Goal: Information Seeking & Learning: Learn about a topic

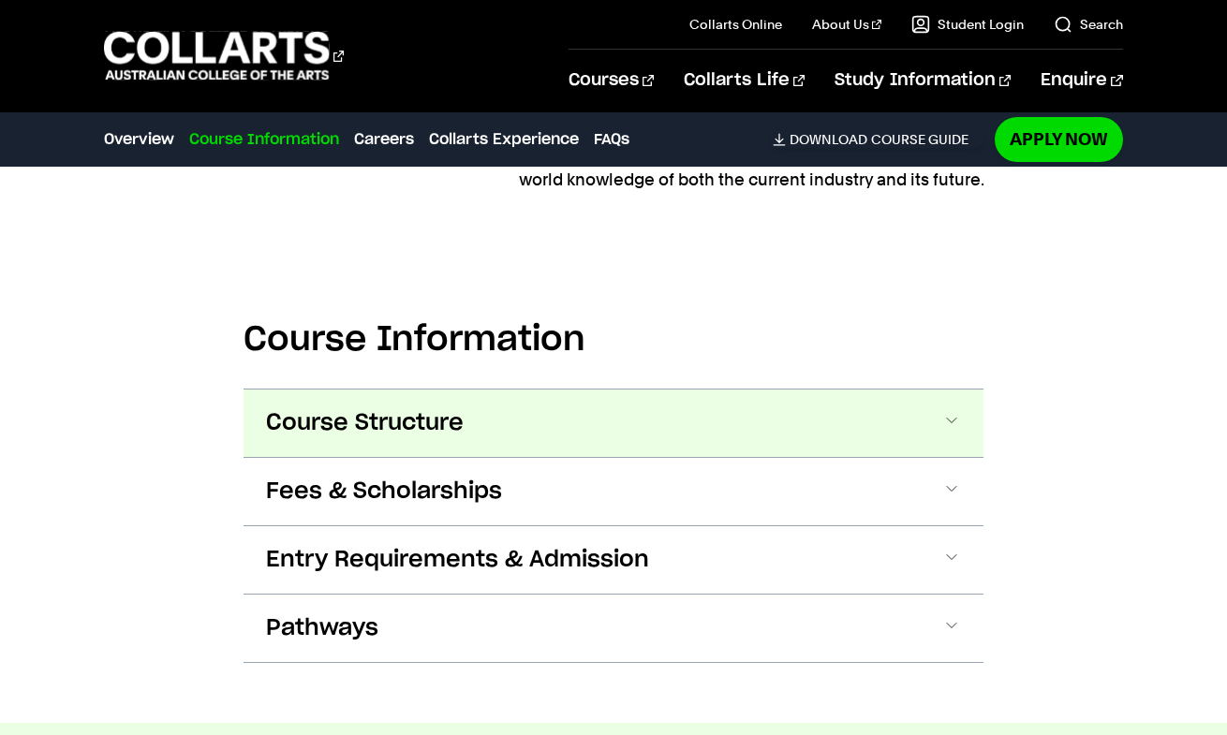
click at [532, 437] on button "Course Structure" at bounding box center [614, 423] width 740 height 67
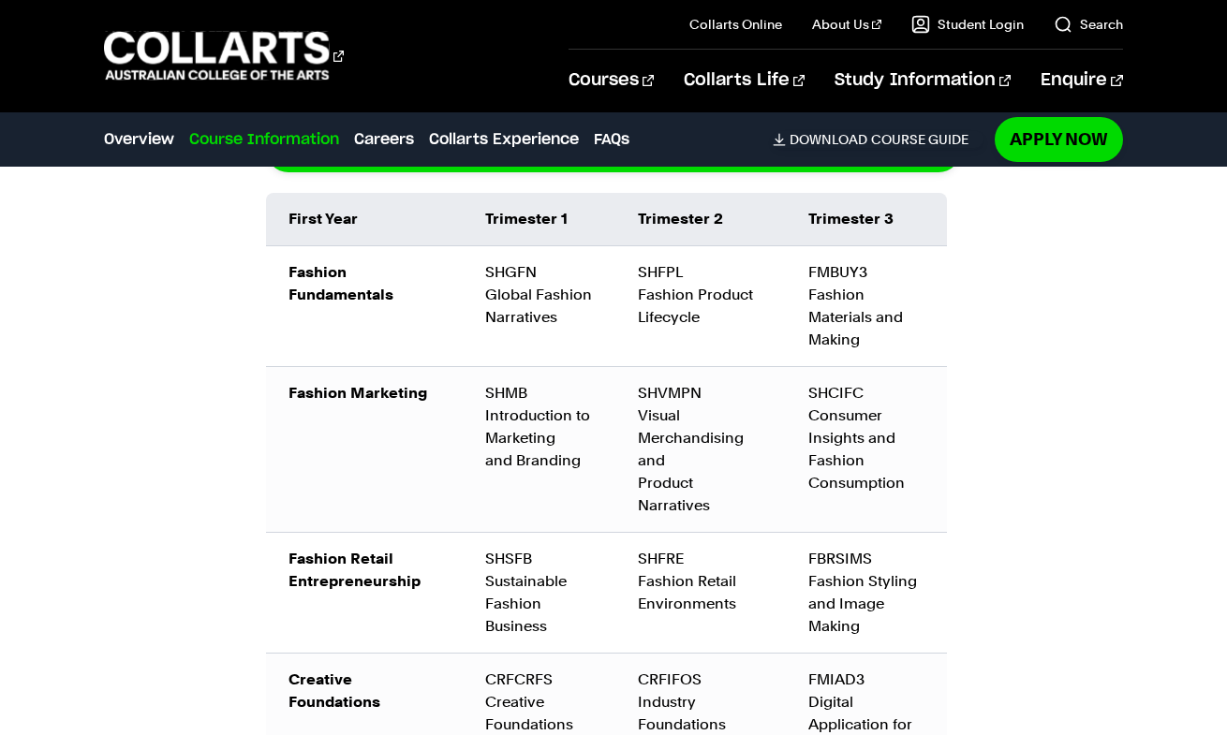
scroll to position [2296, 0]
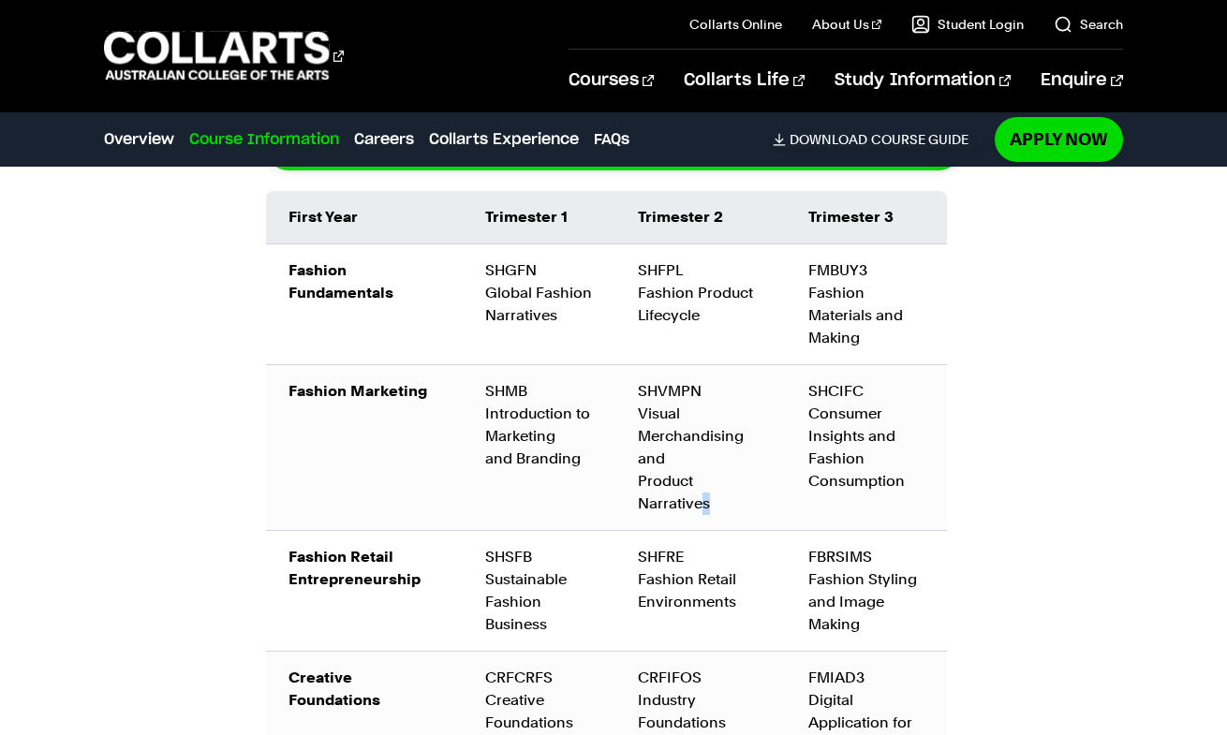
drag, startPoint x: 712, startPoint y: 505, endPoint x: 703, endPoint y: 496, distance: 12.6
click at [703, 496] on div "SHVMPN Visual Merchandising and Product Narratives" at bounding box center [701, 447] width 126 height 135
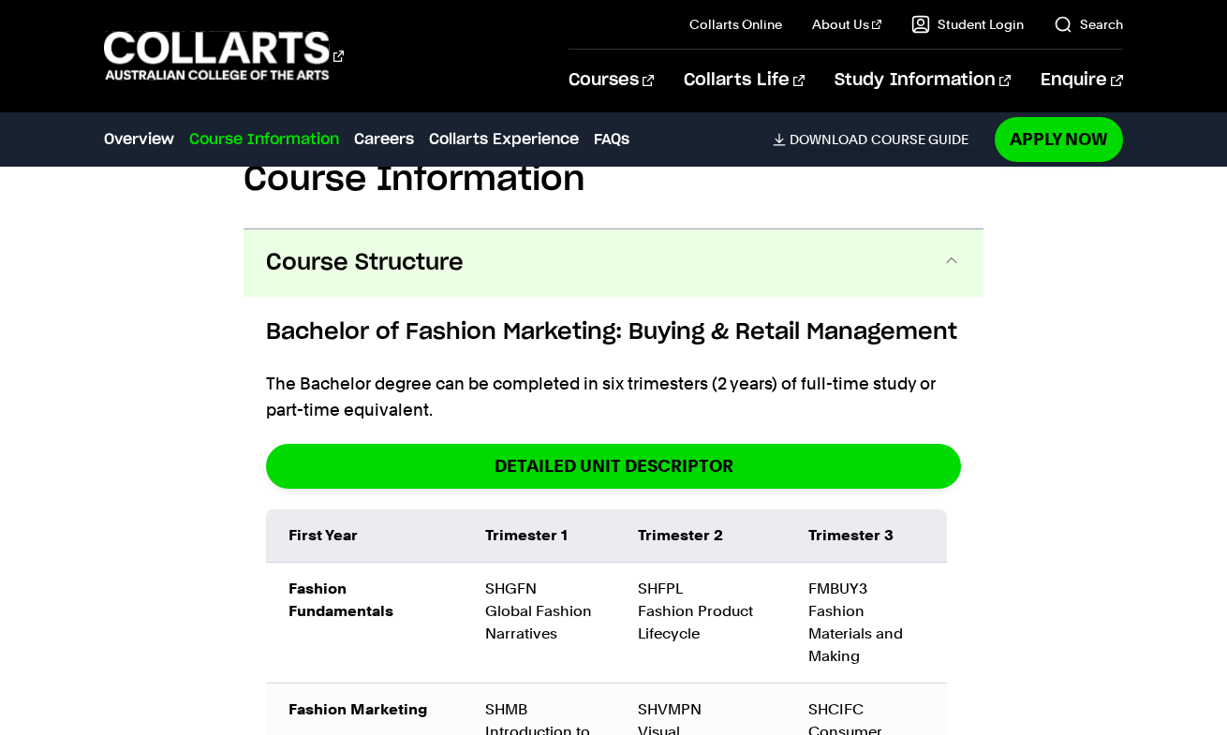
scroll to position [1978, 0]
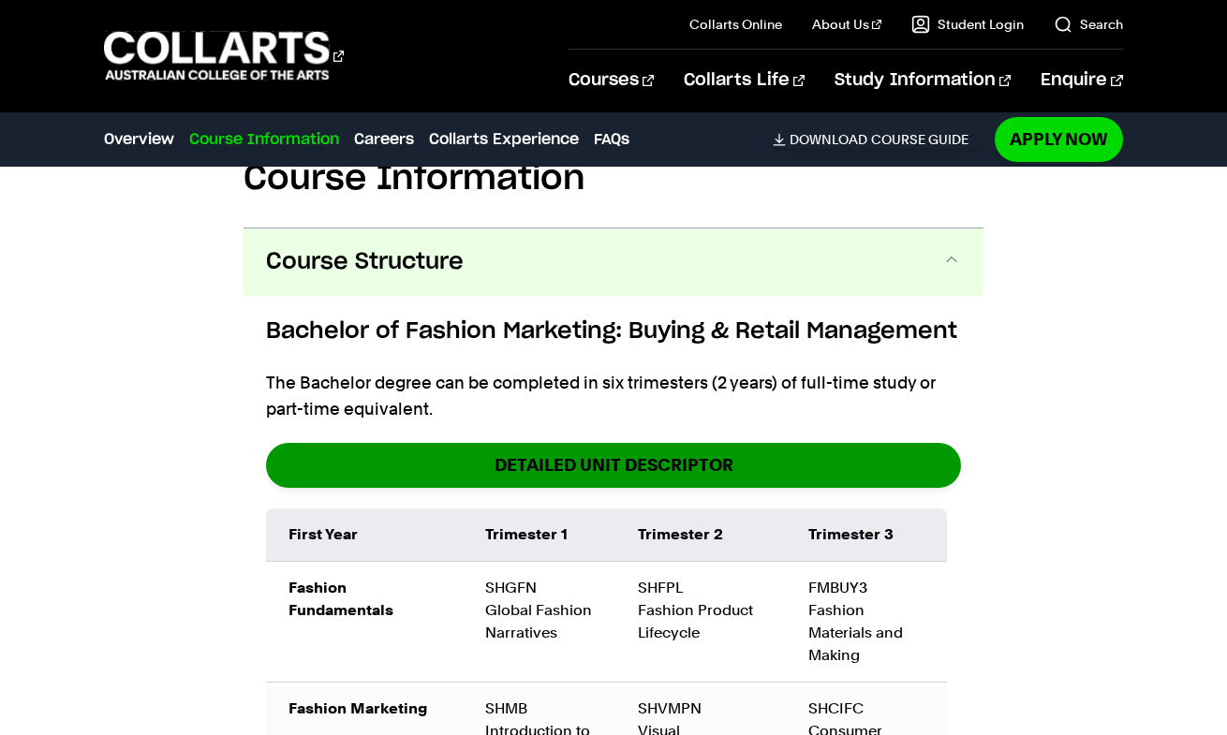
click at [620, 465] on link "DETAILED UNIT DESCRIPTOR" at bounding box center [613, 465] width 695 height 44
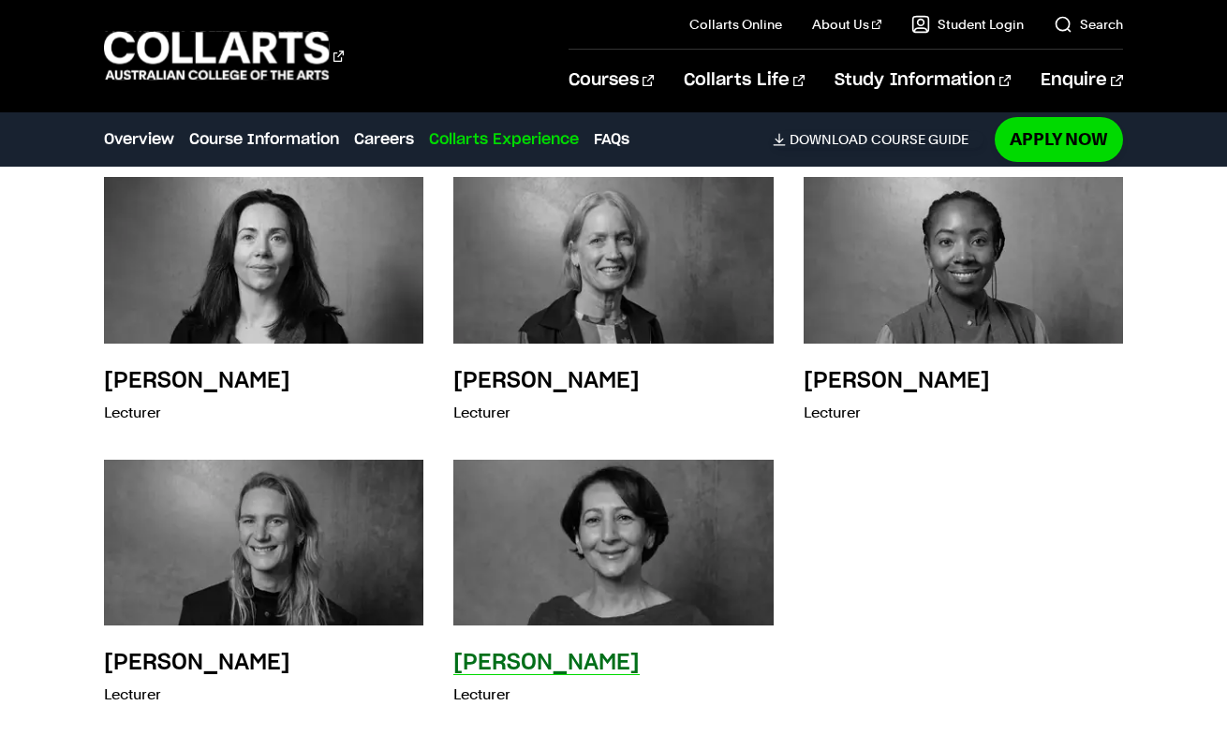
scroll to position [7385, 0]
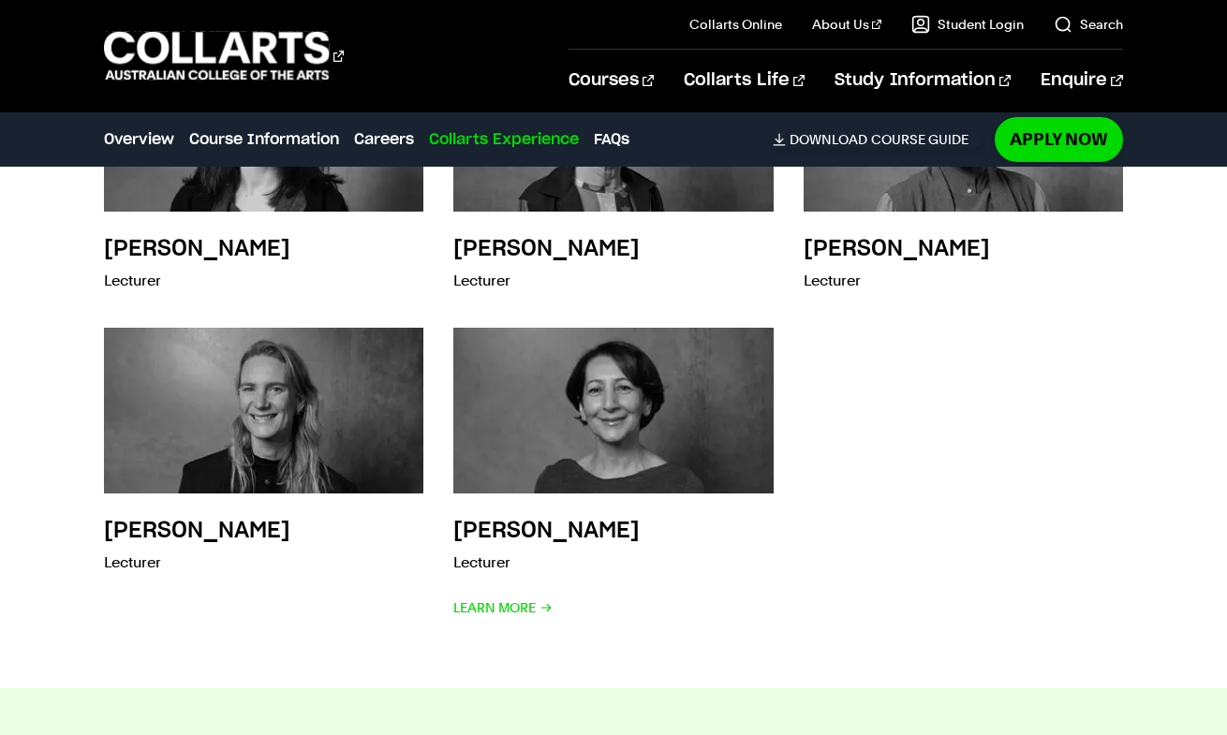
click at [509, 621] on div "[PERSON_NAME] Program Leader Learn More [PERSON_NAME] Program Coordinator Learn…" at bounding box center [613, 171] width 1018 height 959
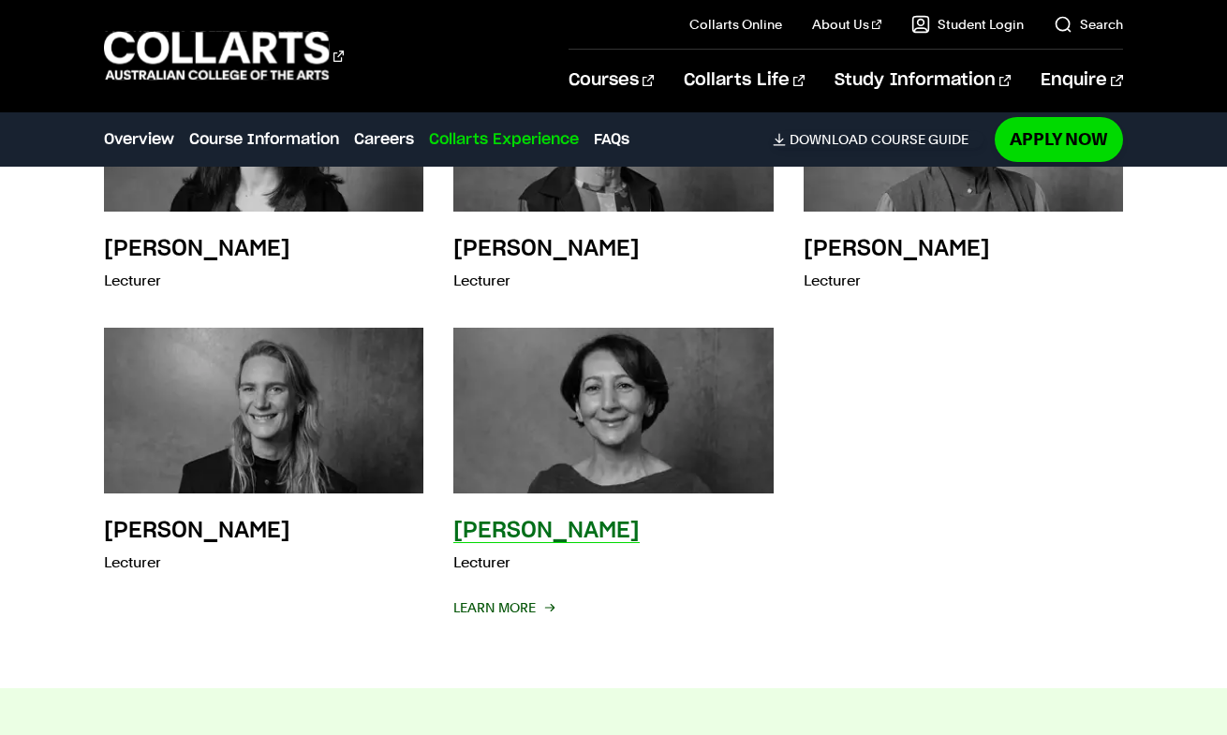
click at [503, 600] on span "Learn More" at bounding box center [502, 608] width 99 height 26
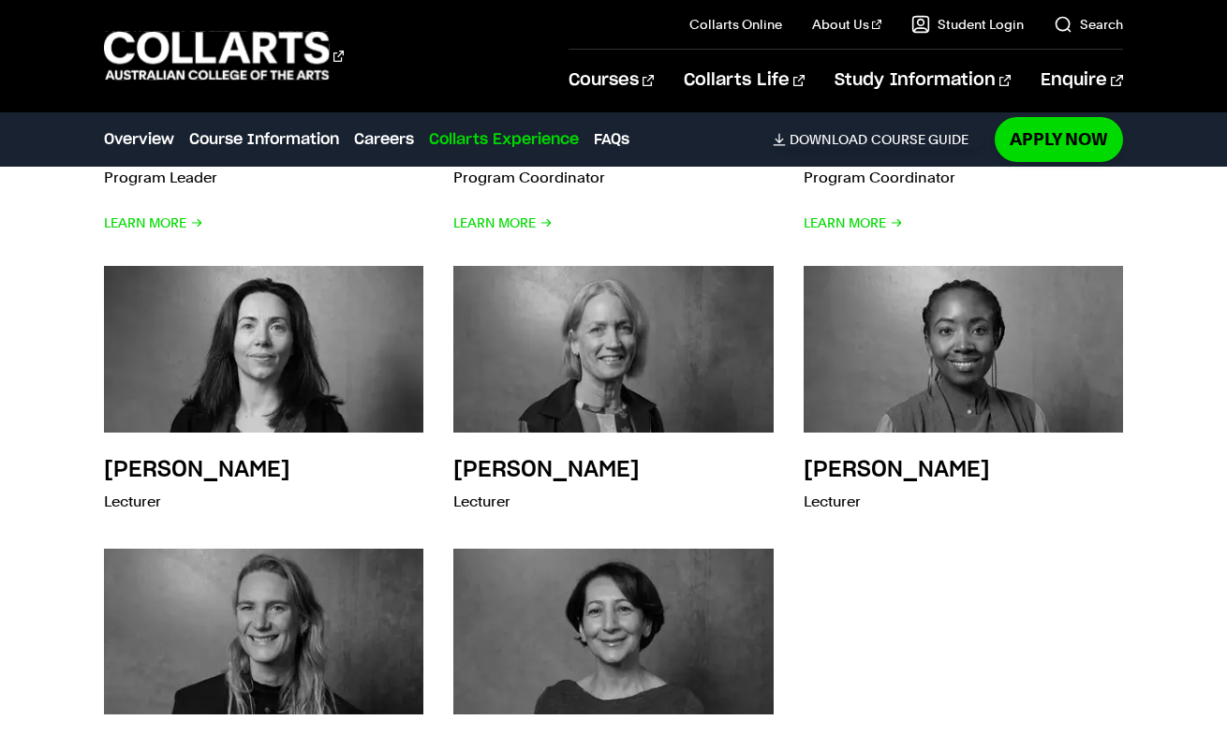
scroll to position [7119, 0]
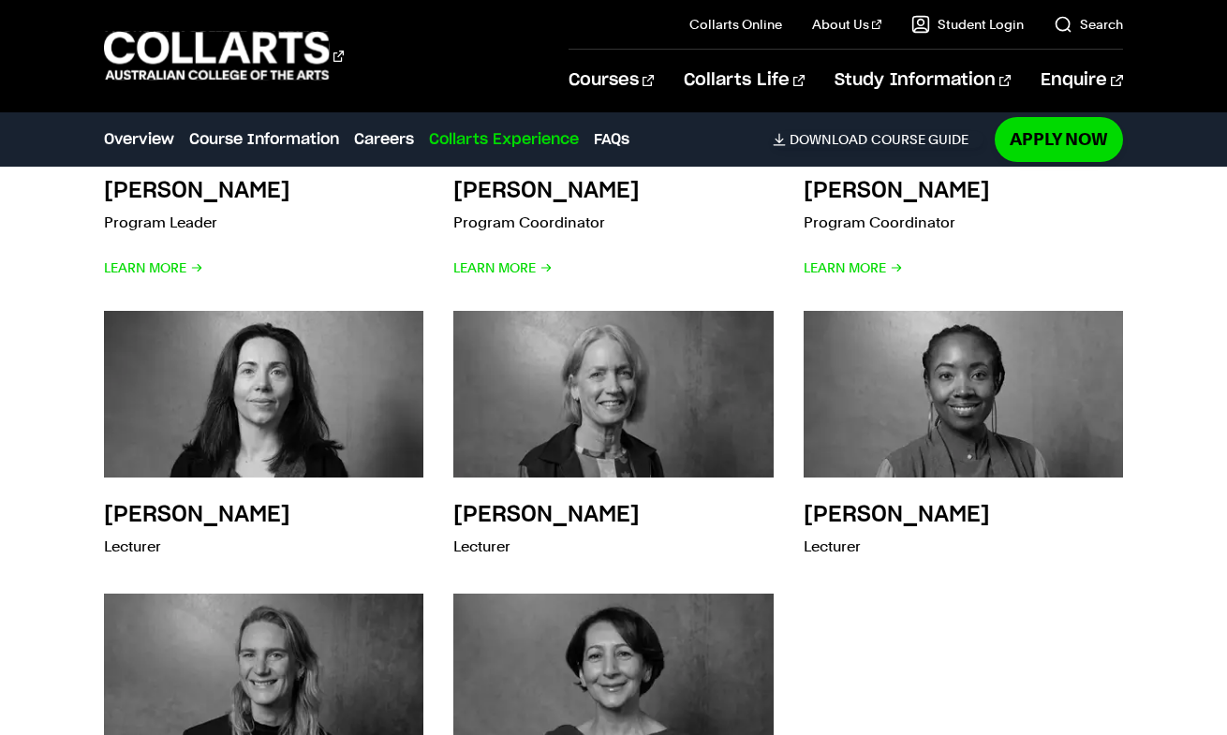
click at [884, 609] on div "[PERSON_NAME] Program Leader Learn More [PERSON_NAME] Program Coordinator Learn…" at bounding box center [613, 437] width 1018 height 959
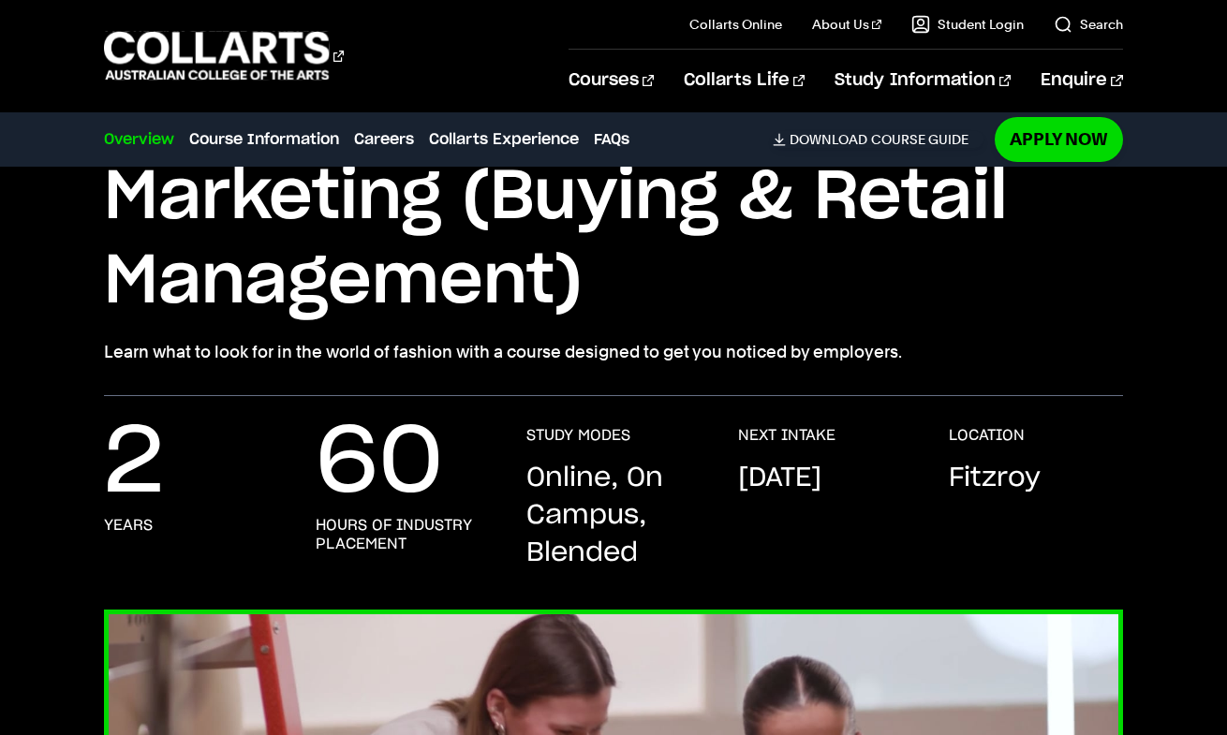
scroll to position [196, 0]
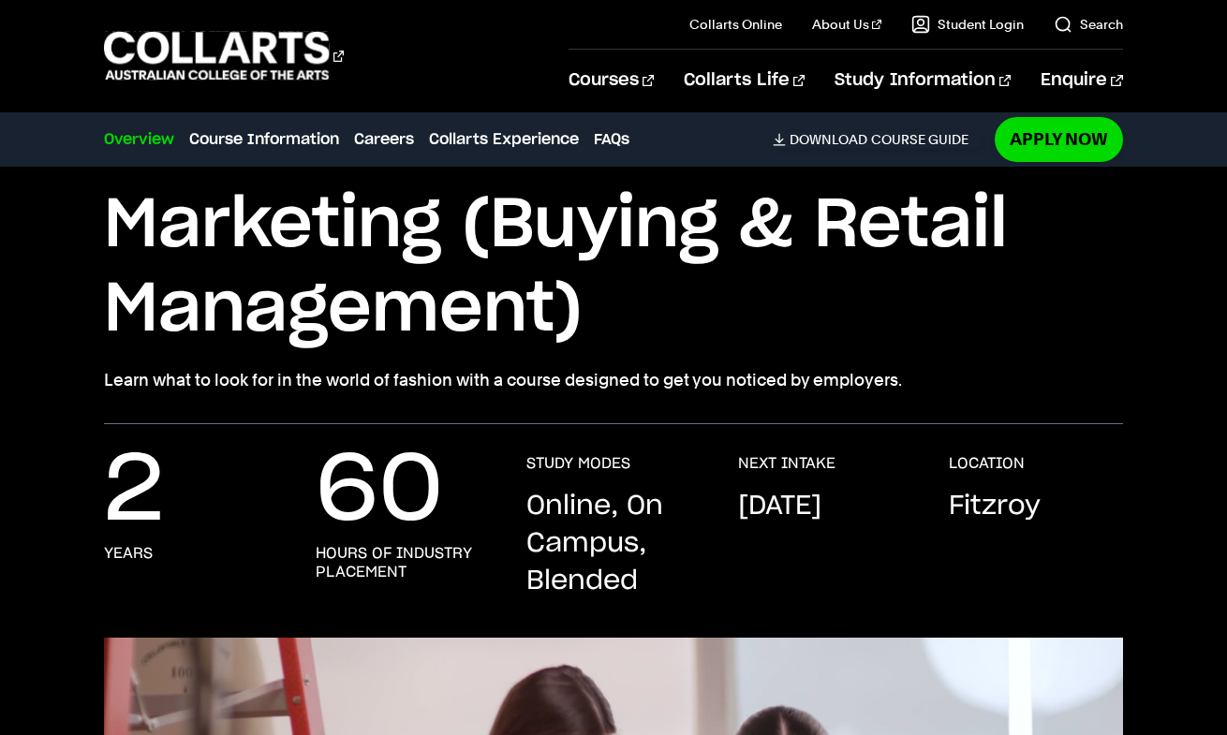
click at [657, 435] on div "2 years 60 Hours of industry placement STUDY MODES Online, On Campus, Blended N…" at bounding box center [613, 531] width 1227 height 214
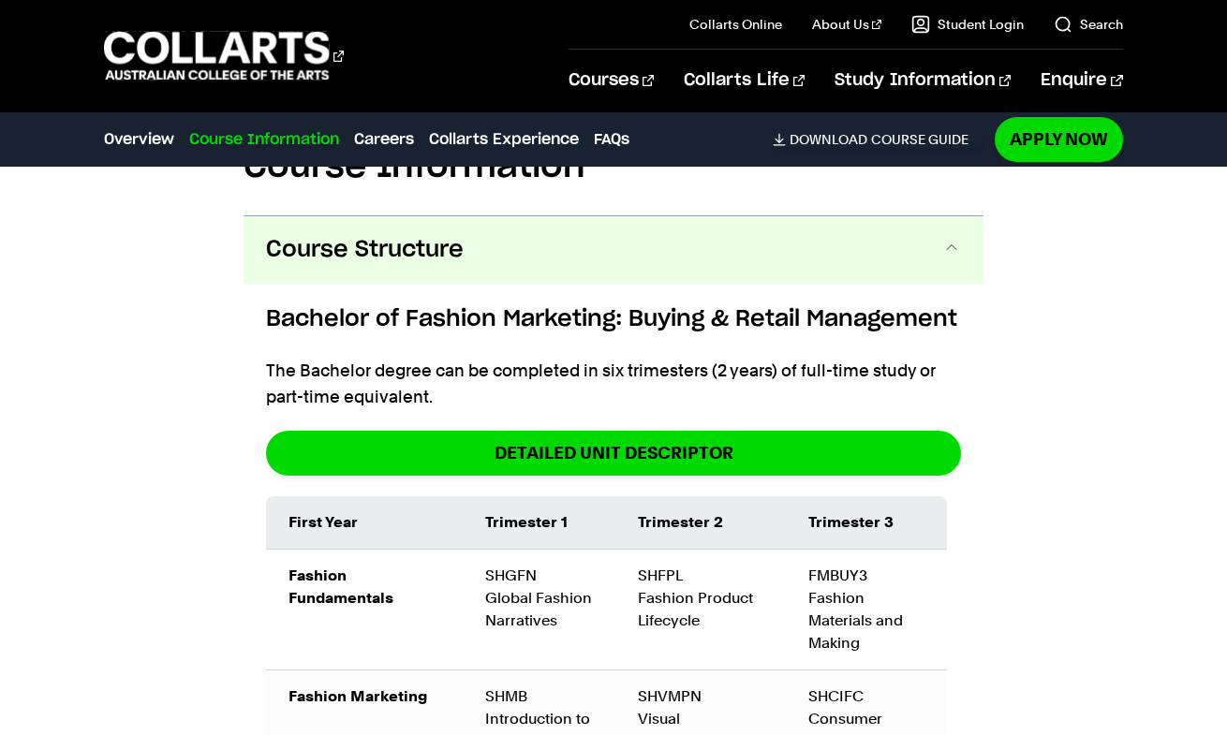
scroll to position [1990, 0]
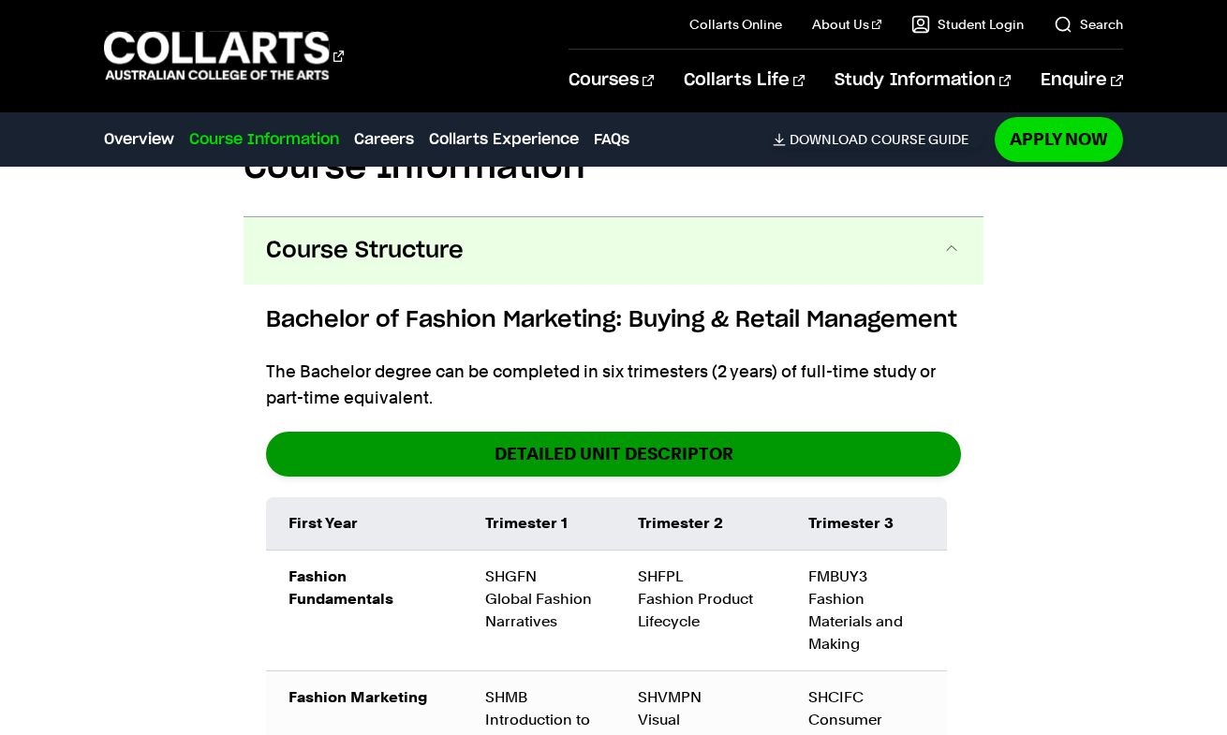
click at [885, 448] on link "DETAILED UNIT DESCRIPTOR" at bounding box center [613, 454] width 695 height 44
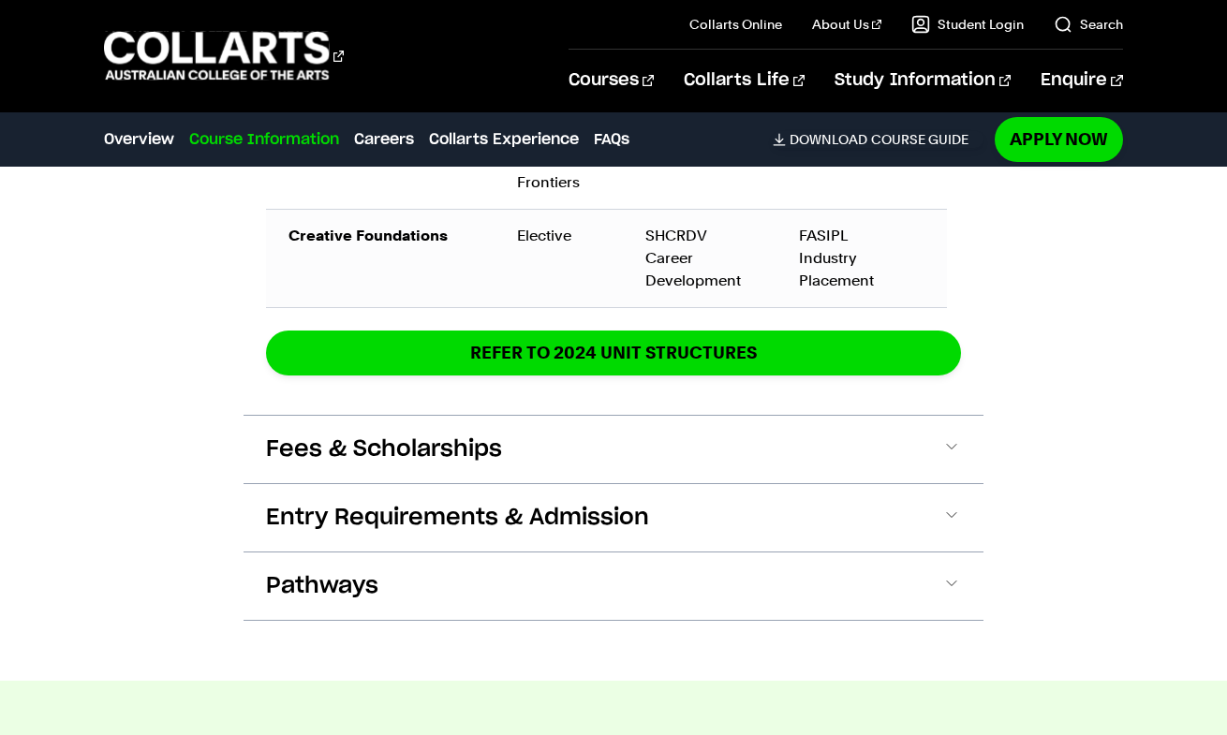
scroll to position [3426, 0]
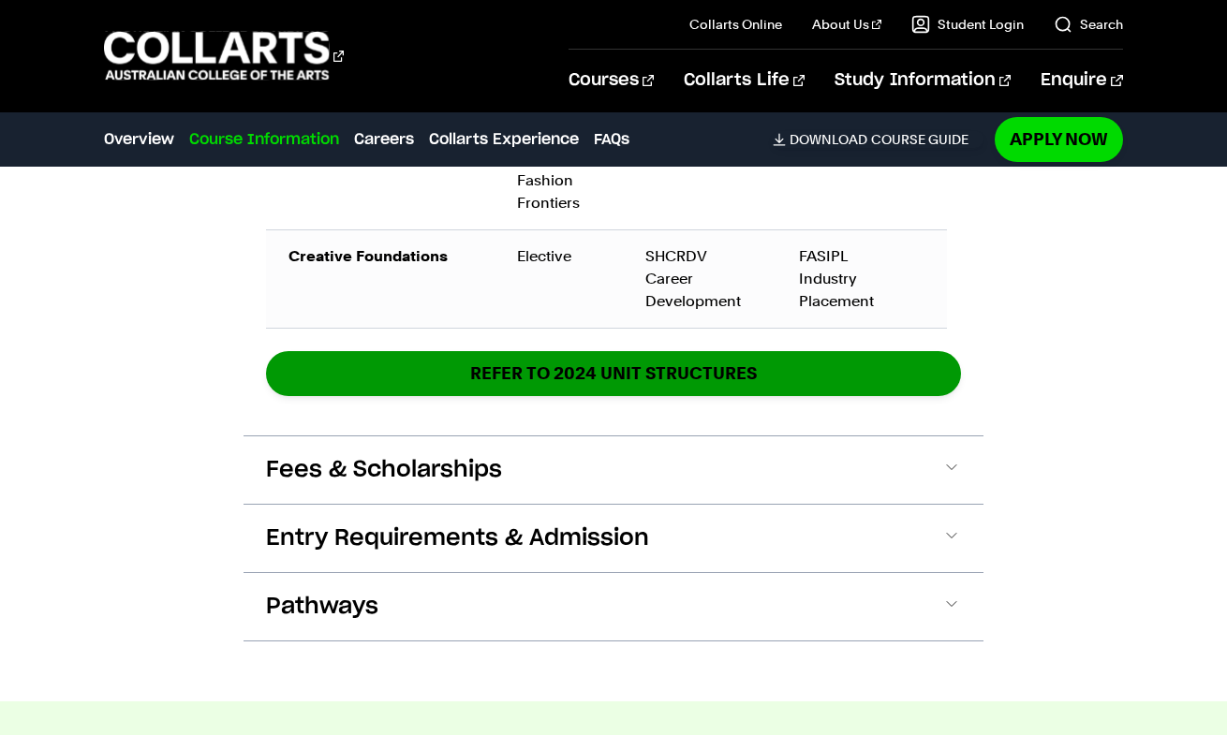
click at [661, 362] on link "REFER TO 2024 unit structures" at bounding box center [613, 373] width 695 height 44
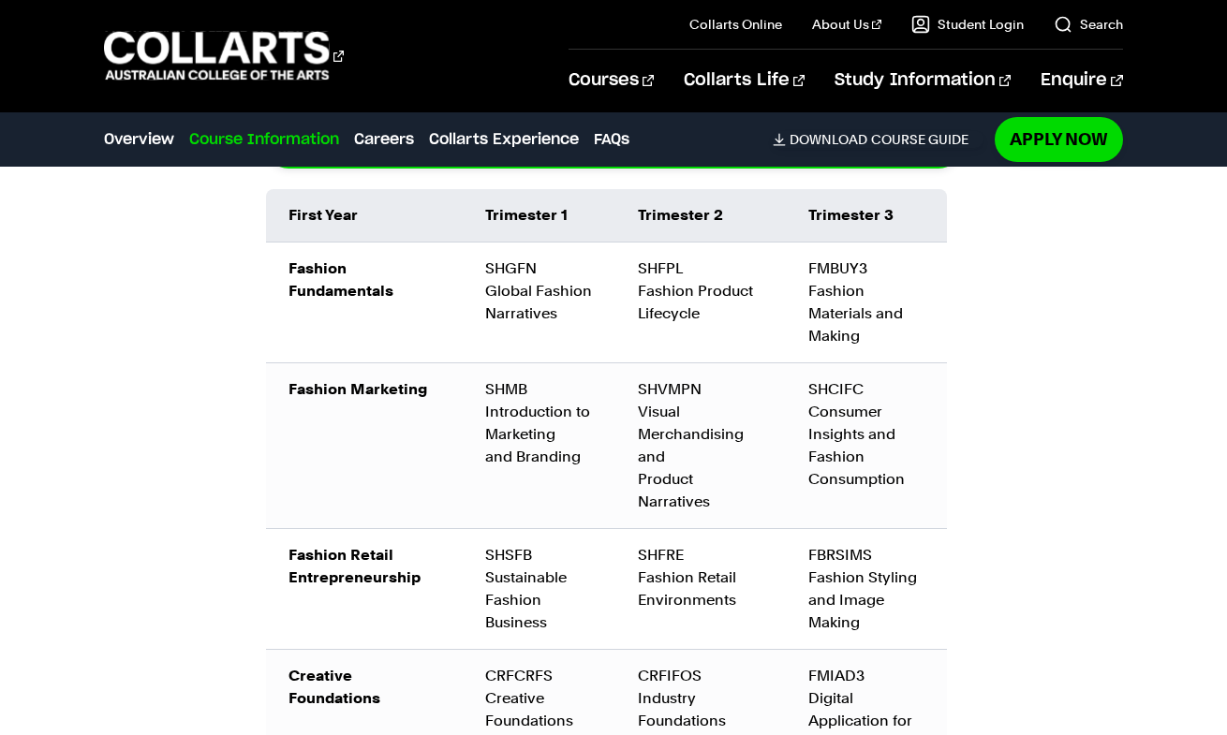
scroll to position [2239, 0]
